Goal: Check status: Check status

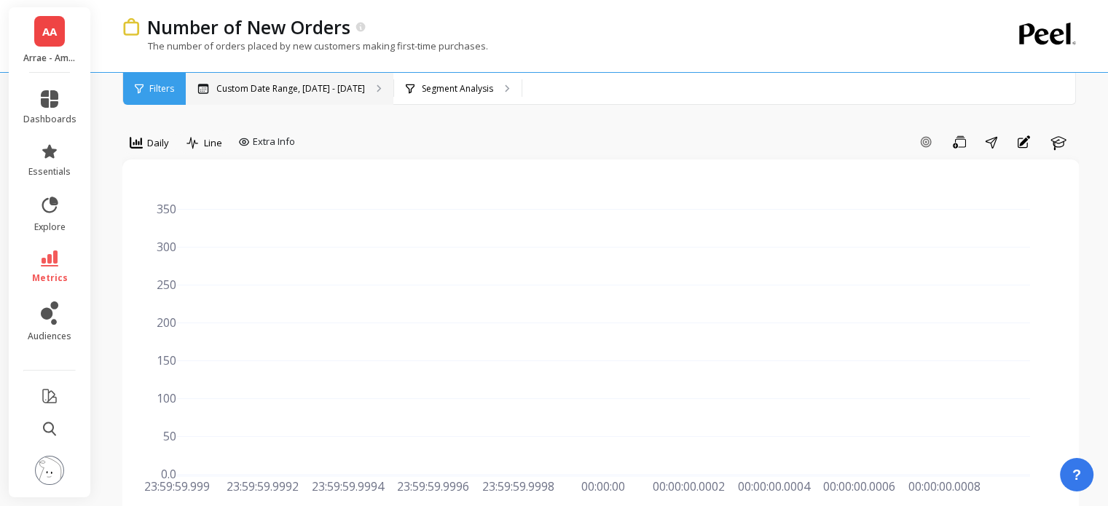
click at [303, 84] on p "Custom Date Range, [DATE] - [DATE]" at bounding box center [290, 89] width 149 height 12
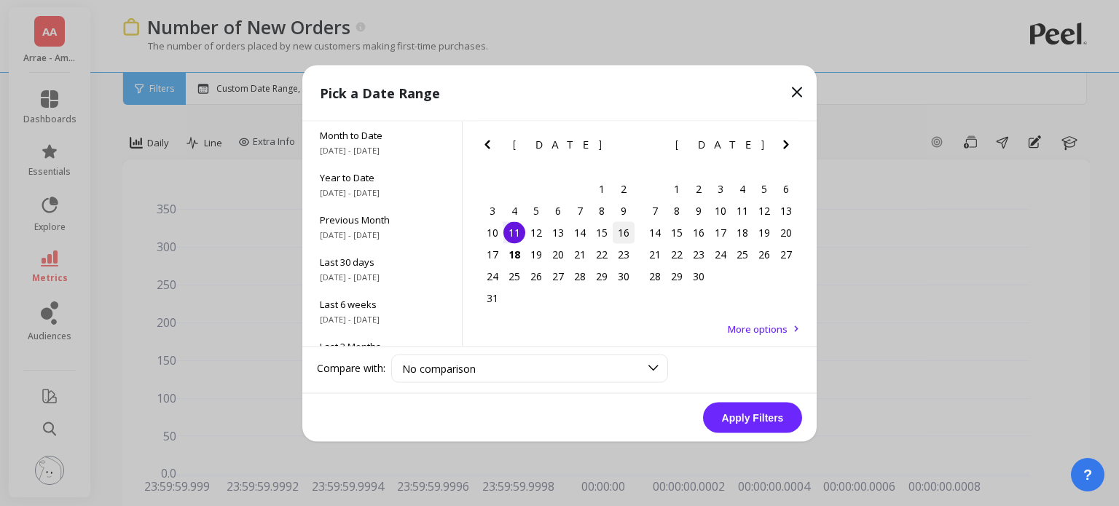
click at [622, 231] on div "16" at bounding box center [624, 232] width 22 height 22
click at [744, 416] on button "Apply Filters" at bounding box center [752, 417] width 99 height 31
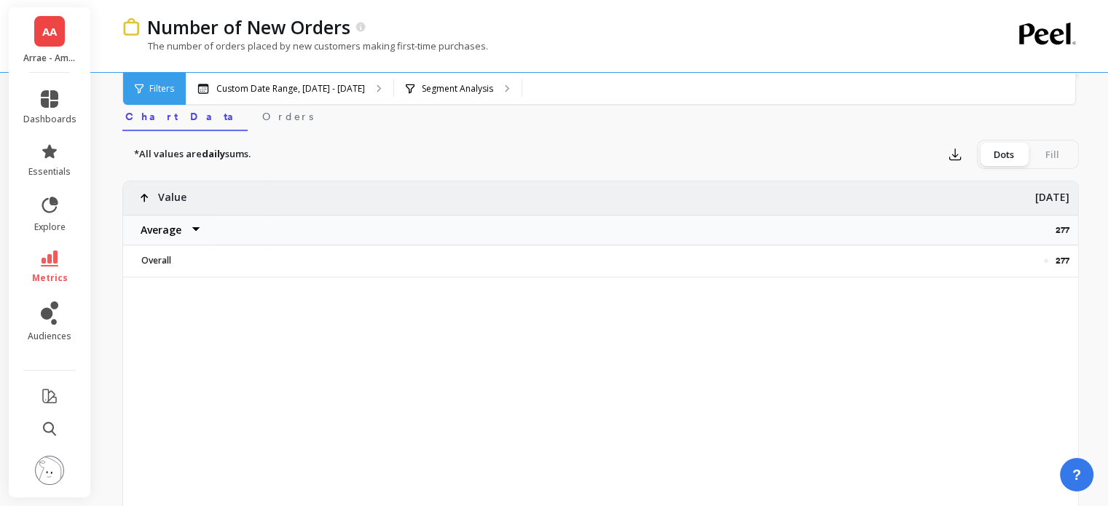
scroll to position [472, 0]
click at [1061, 226] on p "277" at bounding box center [1066, 230] width 23 height 12
copy p "277"
click at [288, 84] on p "Custom Date Range, [DATE] - [DATE]" at bounding box center [290, 89] width 149 height 12
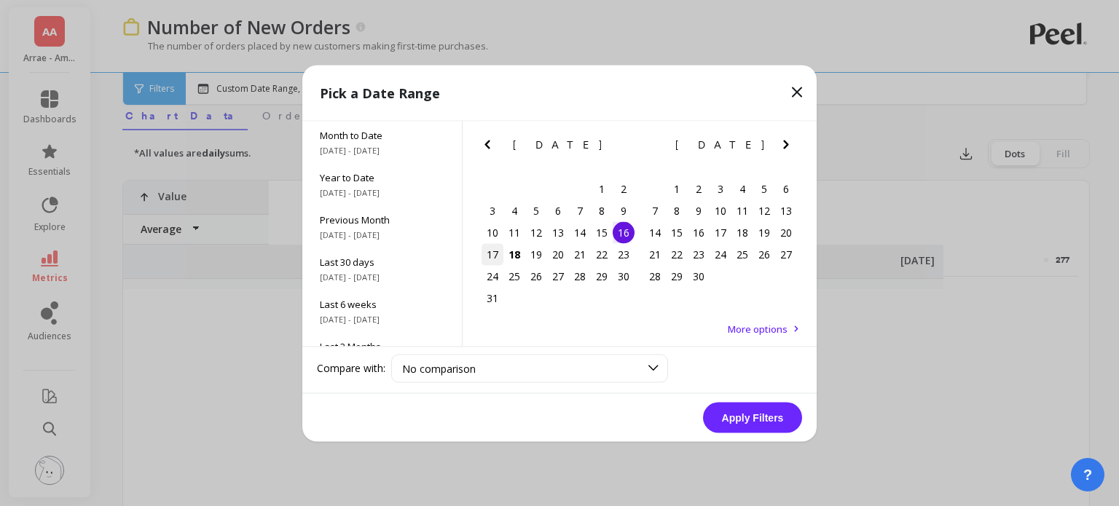
click at [497, 250] on div "17" at bounding box center [492, 254] width 22 height 22
click at [749, 407] on button "Apply Filters" at bounding box center [752, 417] width 99 height 31
